Goal: Information Seeking & Learning: Find specific fact

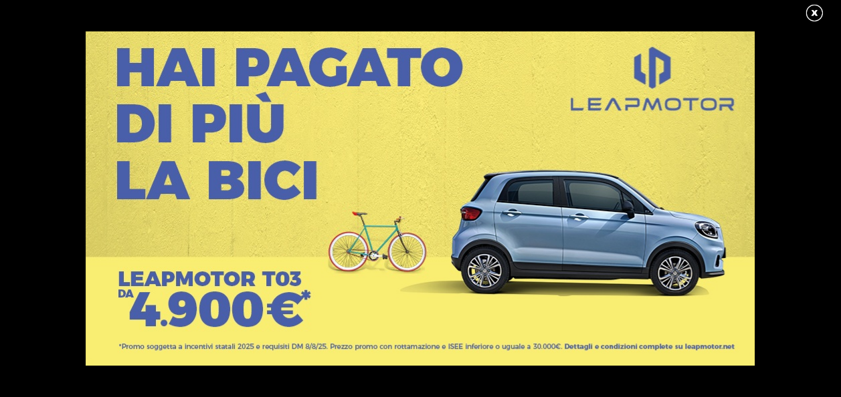
click at [809, 13] on link at bounding box center [820, 13] width 33 height 20
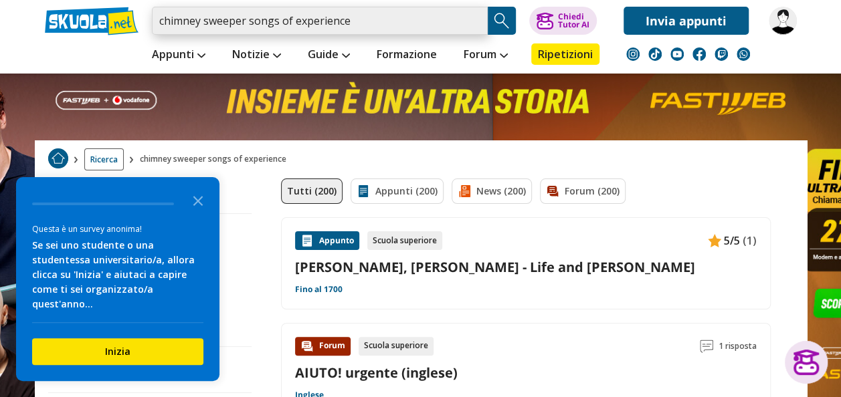
click at [367, 32] on input "chimney sweeper songs of experience" at bounding box center [320, 21] width 336 height 28
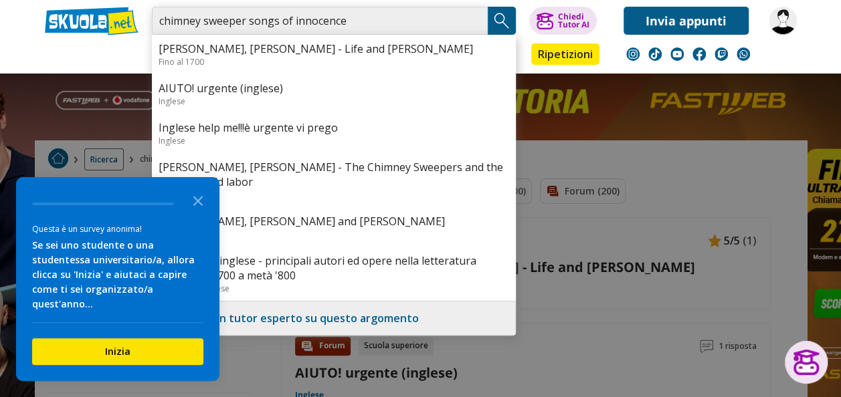
type input "chimney sweeper songs of innocence"
